Goal: Task Accomplishment & Management: Manage account settings

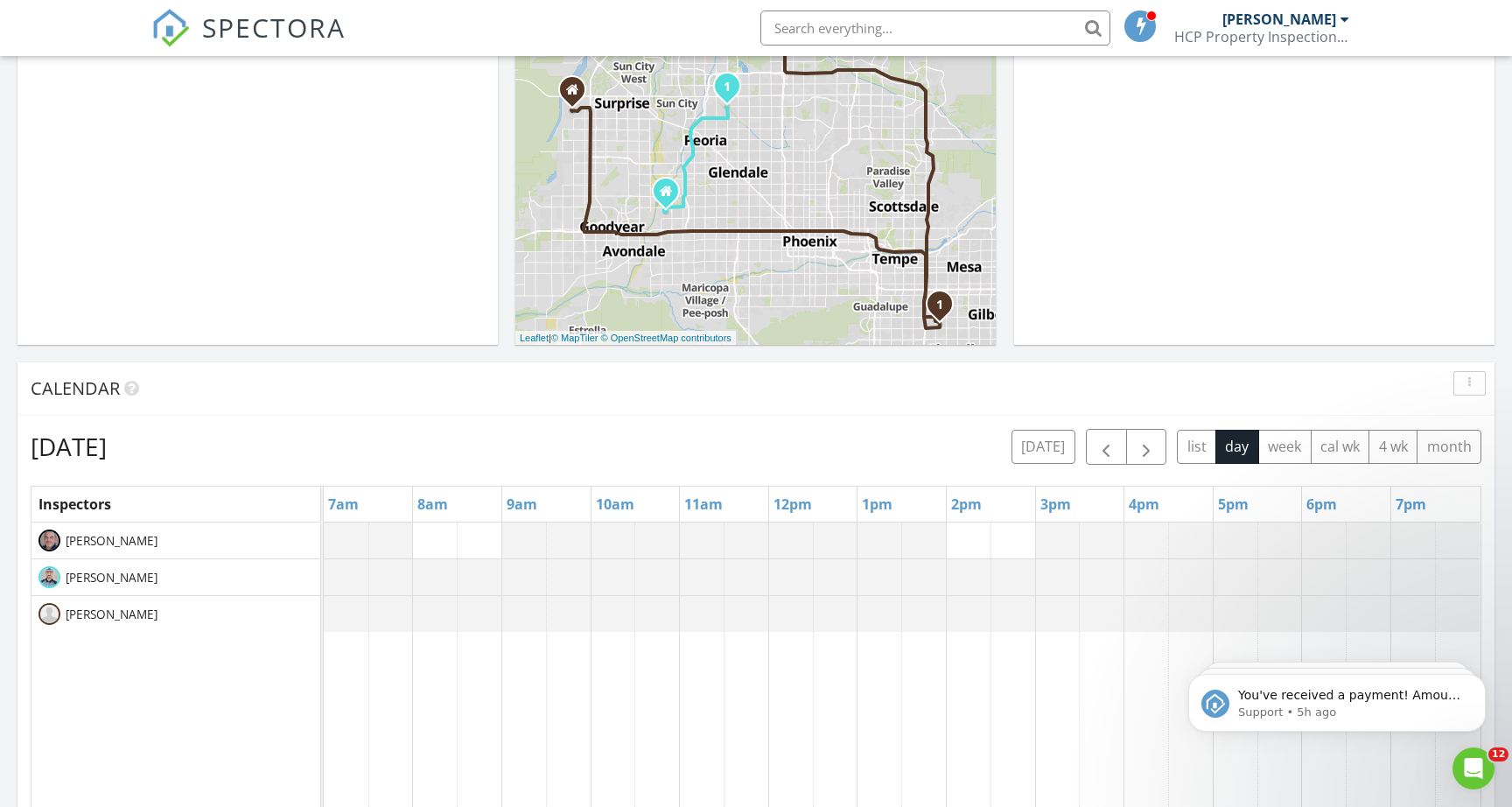
scroll to position [1593, 1513]
click at [1042, 461] on button "today" at bounding box center [1043, 446] width 64 height 34
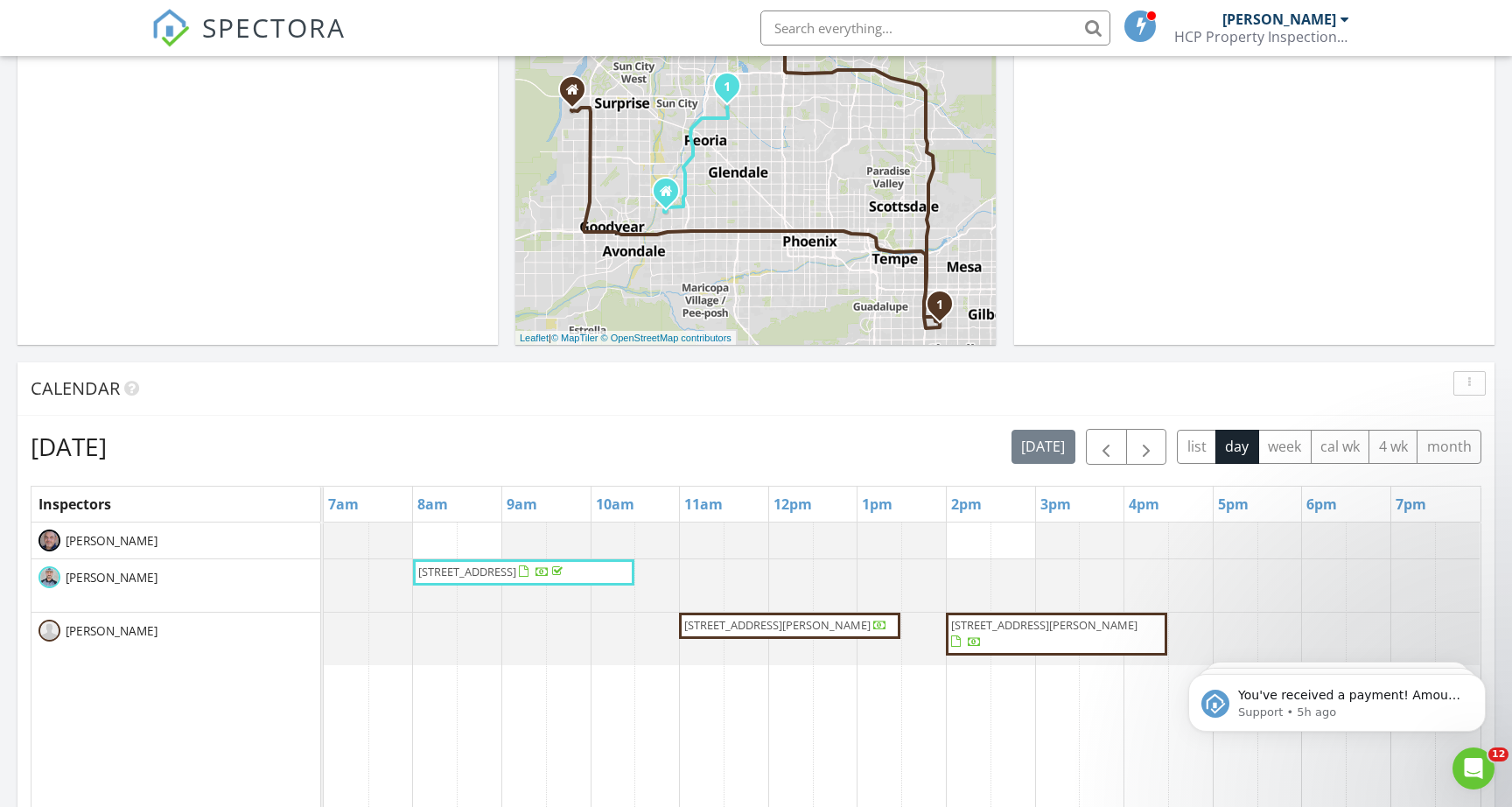
click at [1047, 638] on span "3721 W Aracely Dr, New River 85087" at bounding box center [1057, 634] width 214 height 34
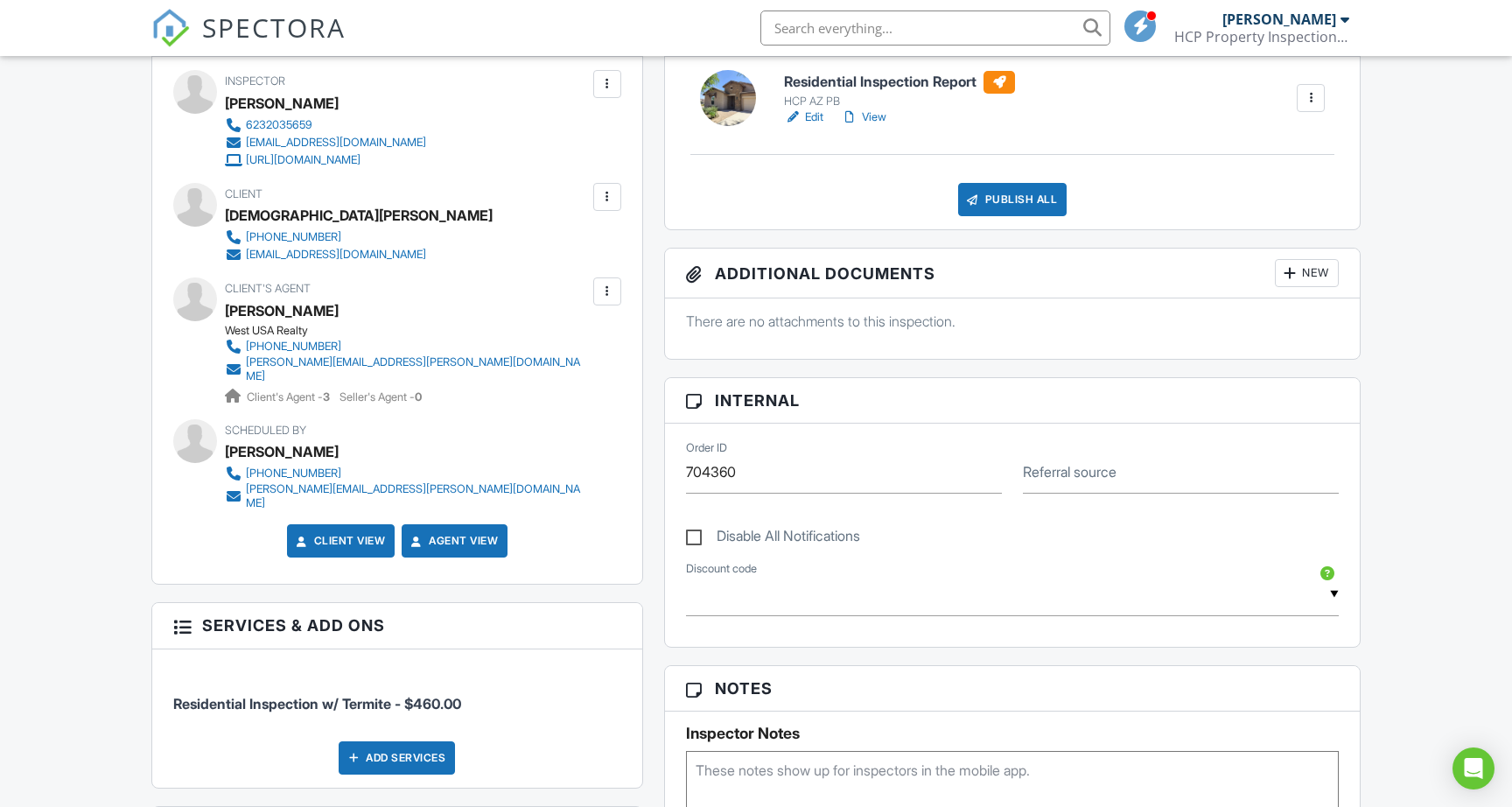
click at [1299, 277] on div "New" at bounding box center [1307, 273] width 64 height 28
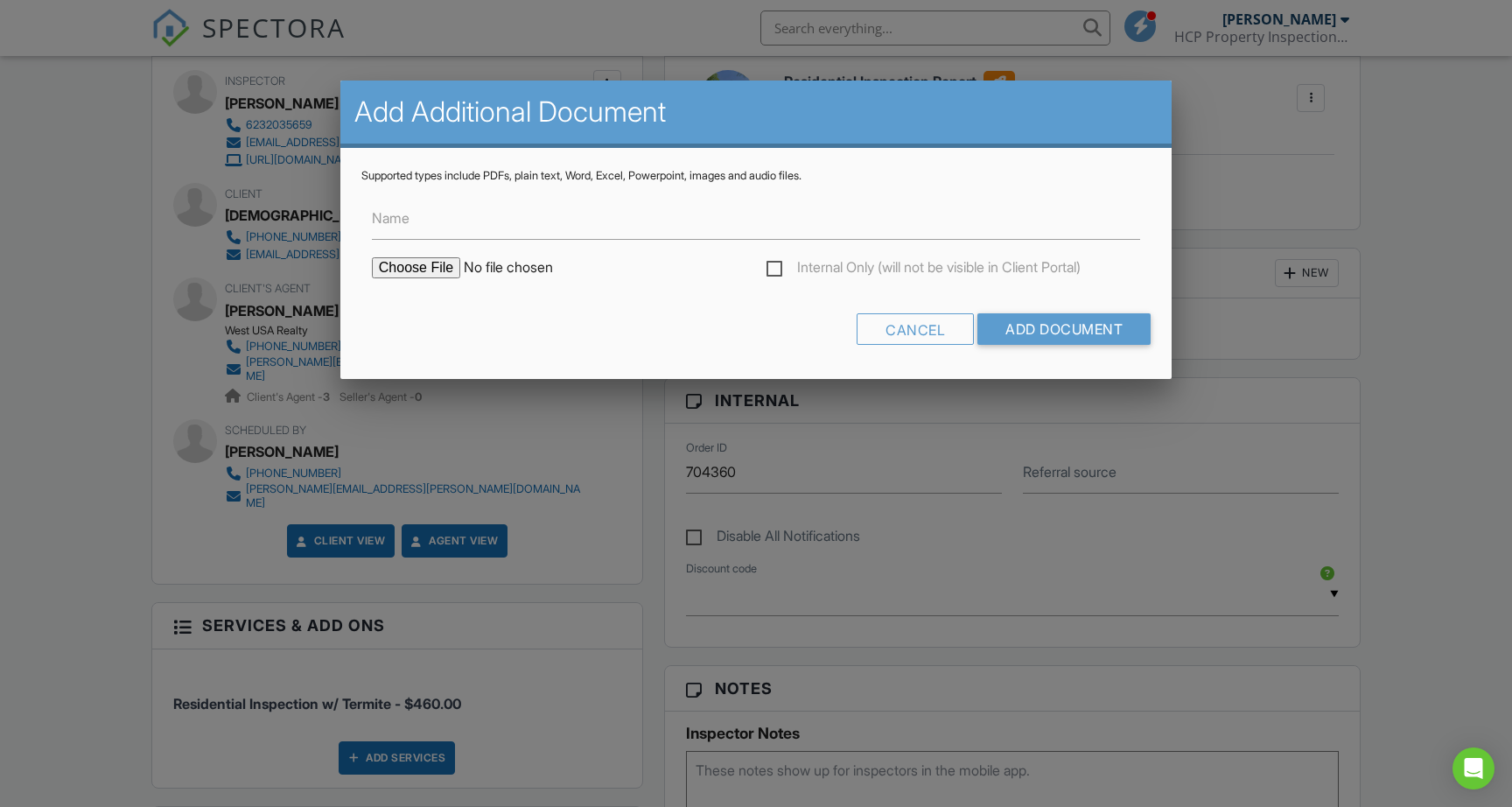
click at [427, 266] on input "file" at bounding box center [520, 267] width 298 height 21
type input "C:\fakepath\3721_W_Aracely_Dr_New_River_AZ_85087-WO256179.pdf"
click at [748, 299] on form "Name Internal Only (will not be visible in Client Portal) Cancel Add Document" at bounding box center [756, 270] width 789 height 175
click at [1053, 326] on input "Add Document" at bounding box center [1064, 329] width 173 height 31
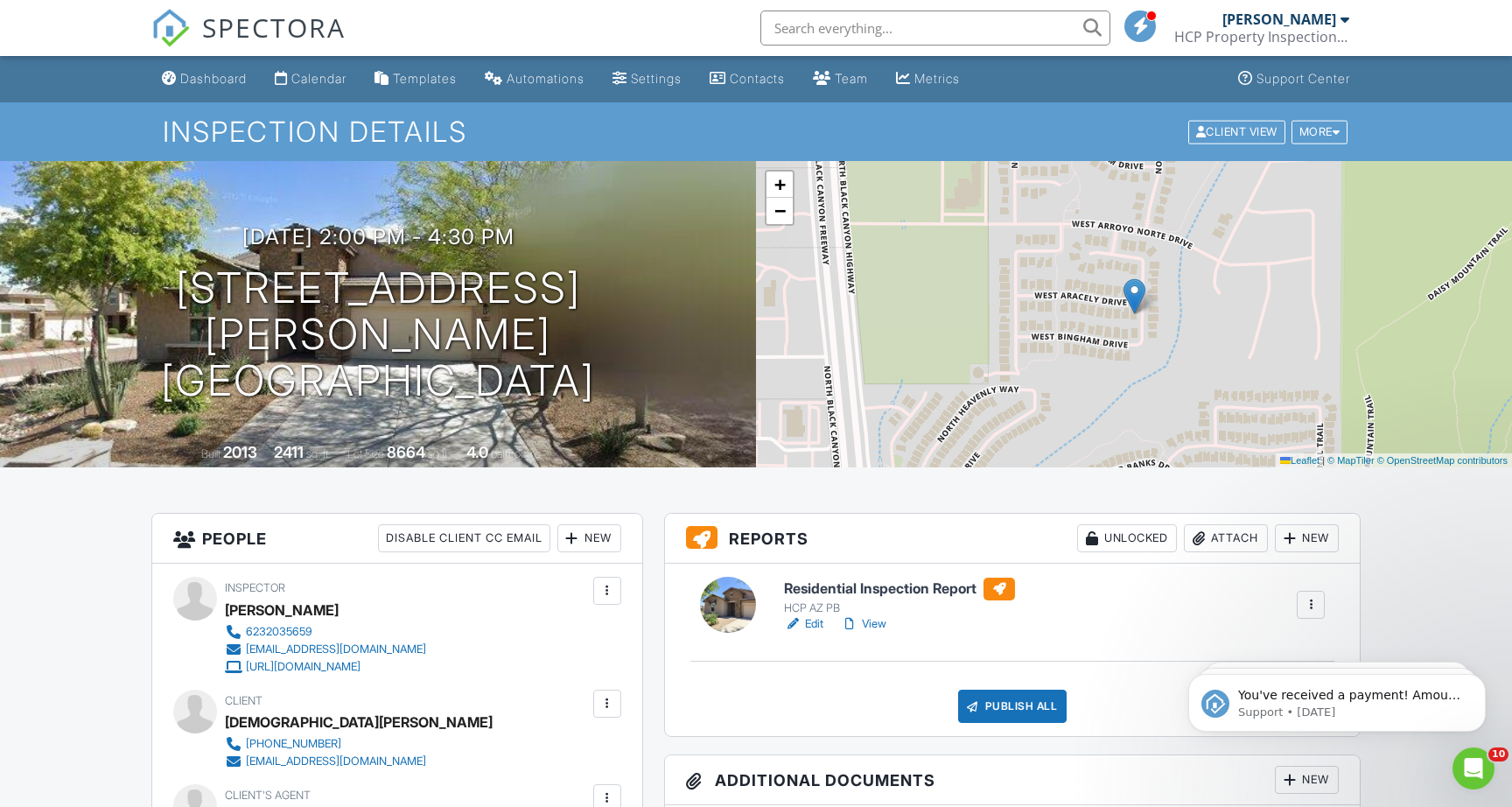
click at [275, 9] on span "SPECTORA" at bounding box center [274, 27] width 144 height 36
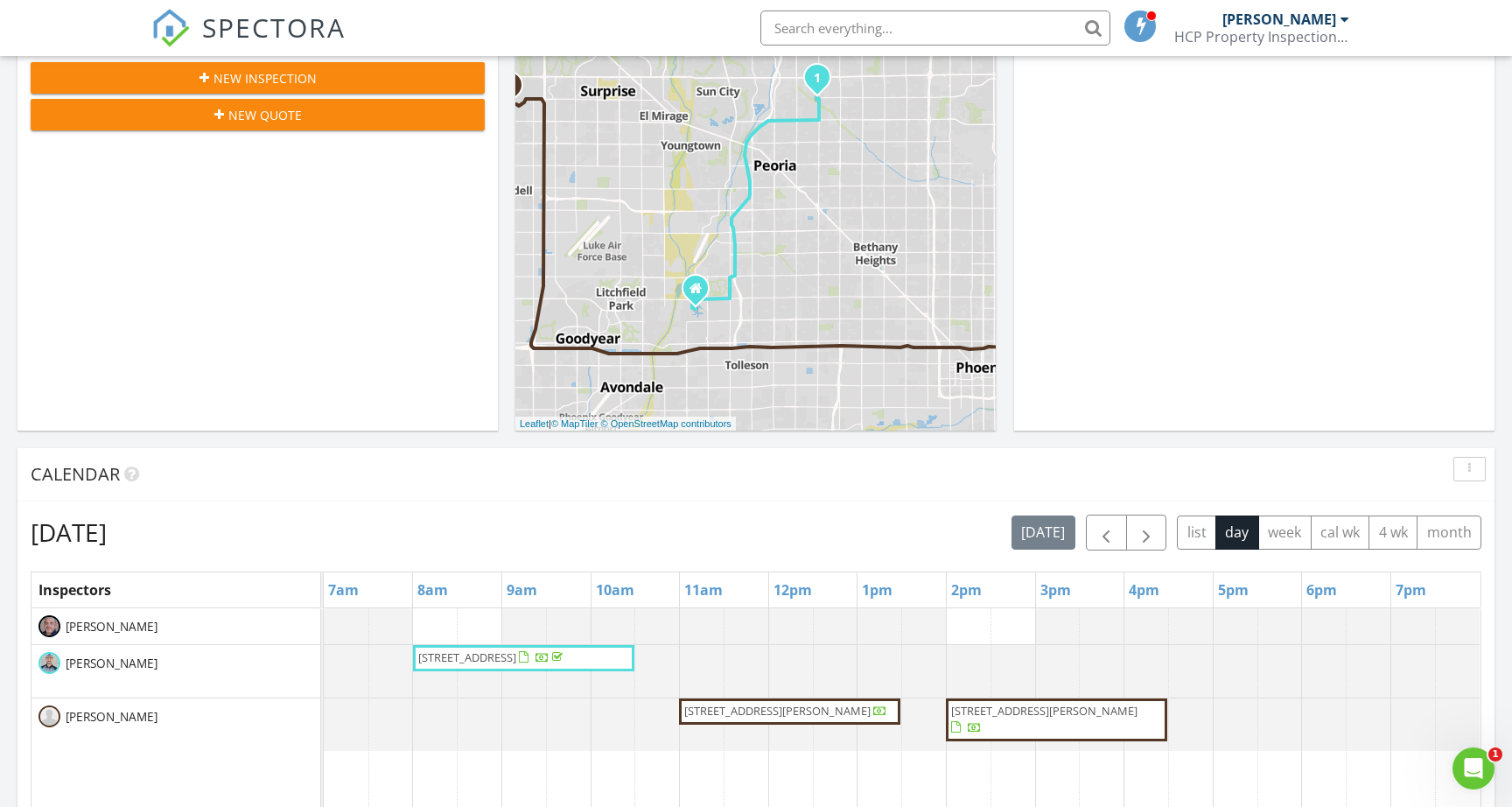
scroll to position [324, 0]
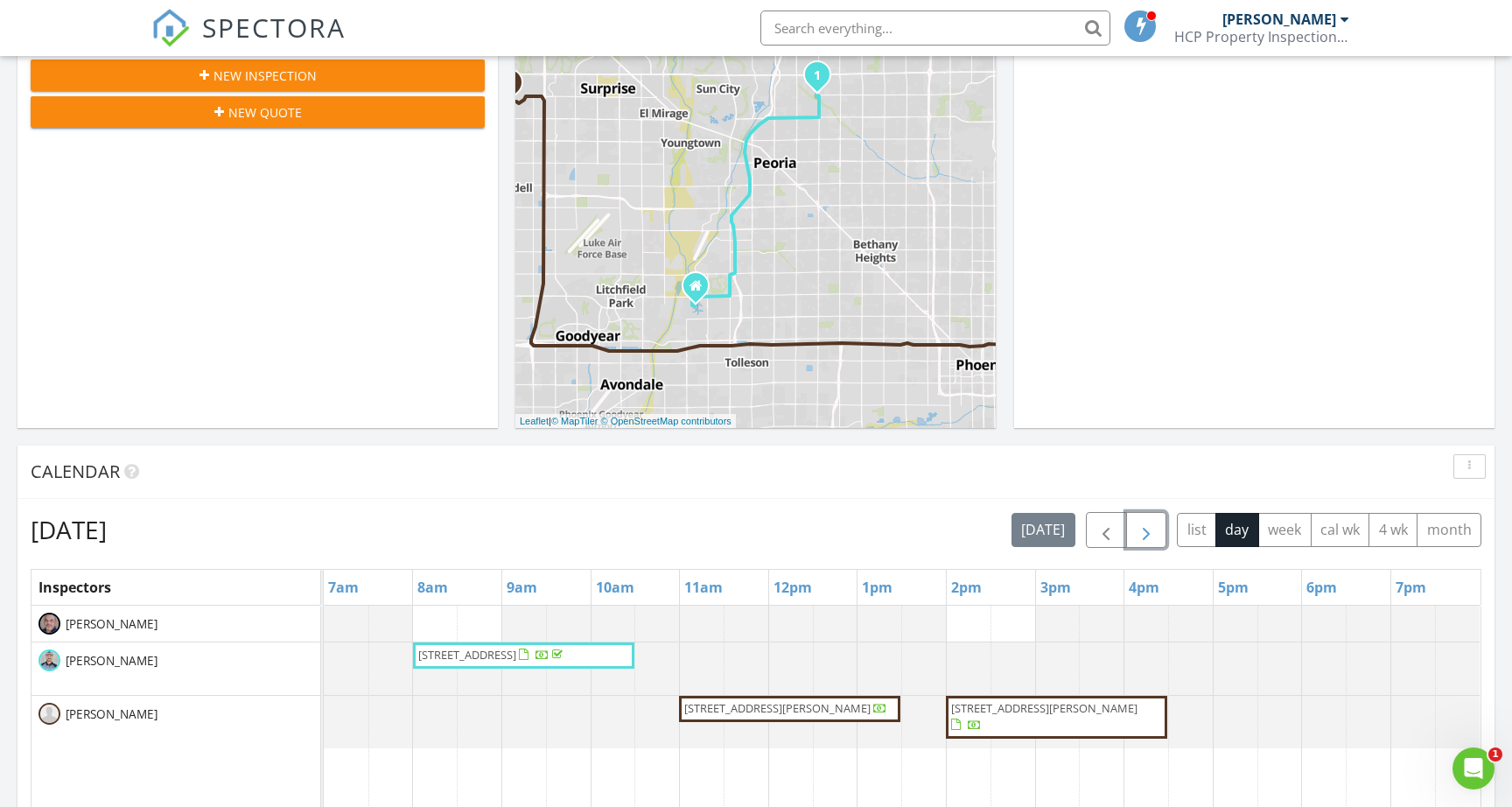
click at [1134, 541] on button "button" at bounding box center [1147, 530] width 41 height 36
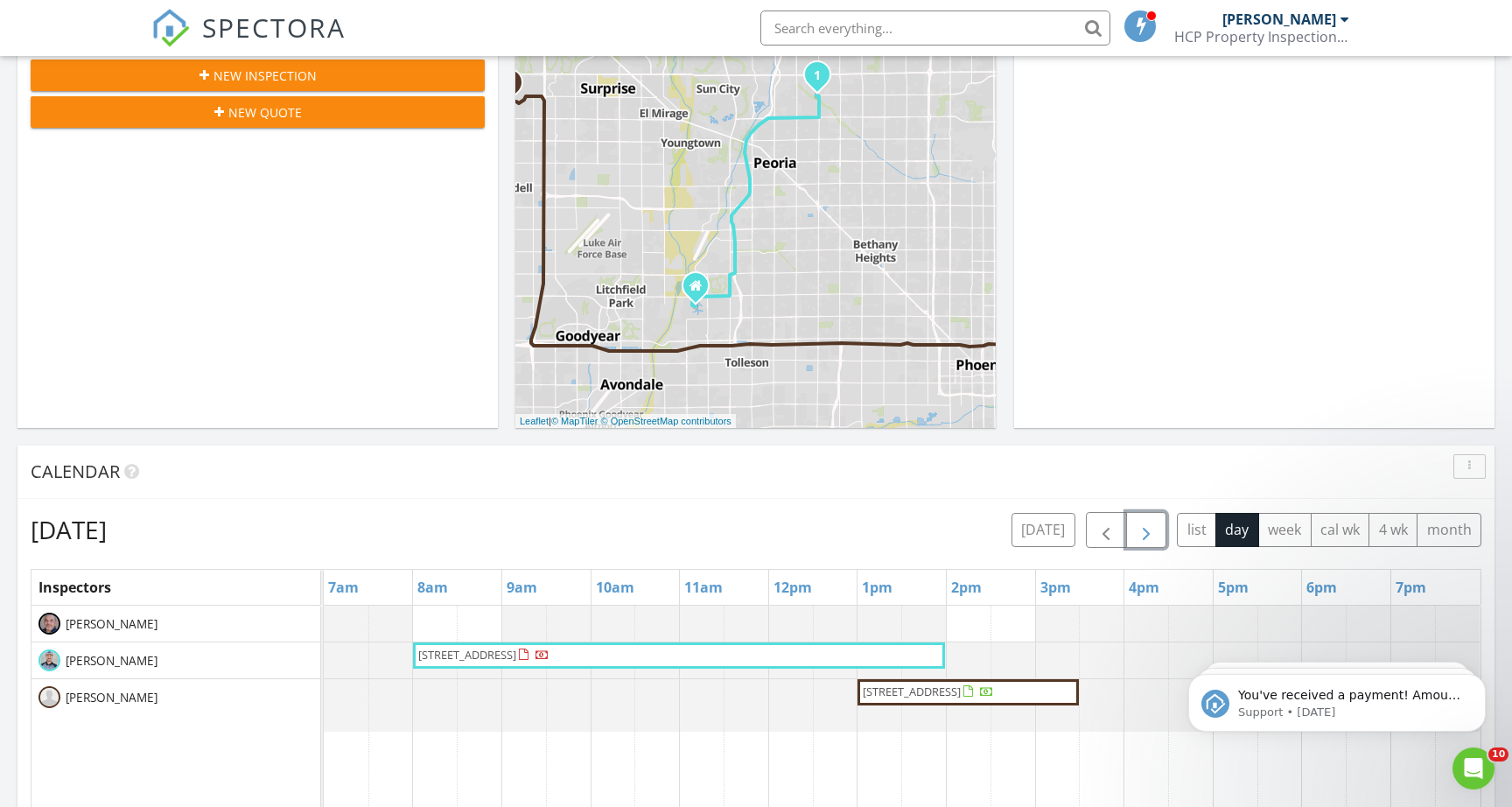
scroll to position [0, 0]
click at [1136, 541] on span "button" at bounding box center [1146, 530] width 21 height 21
